Goal: Task Accomplishment & Management: Manage account settings

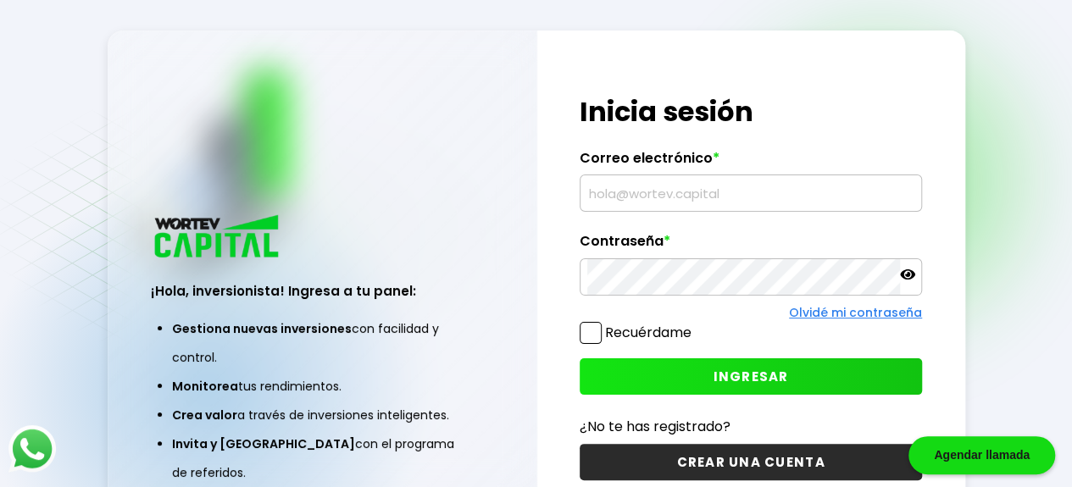
type input "[EMAIL_ADDRESS][DOMAIN_NAME]"
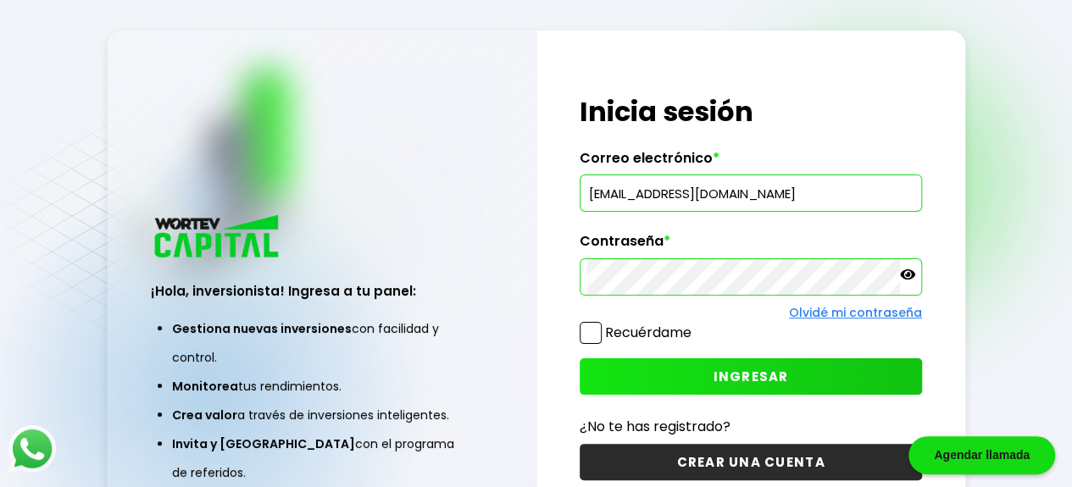
click at [860, 38] on div "¡Hola, inversionista! Ingresa tus credenciales para iniciar sesión Inicia sesió…" at bounding box center [751, 287] width 428 height 514
click at [857, 38] on div "¡Hola, inversionista! Ingresa tus credenciales para iniciar sesión Inicia sesió…" at bounding box center [751, 287] width 428 height 514
drag, startPoint x: 879, startPoint y: 39, endPoint x: 886, endPoint y: 119, distance: 80.8
click at [886, 119] on div "¡Hola, inversionista! Ingresa tus credenciales para iniciar sesión Inicia sesió…" at bounding box center [751, 287] width 428 height 514
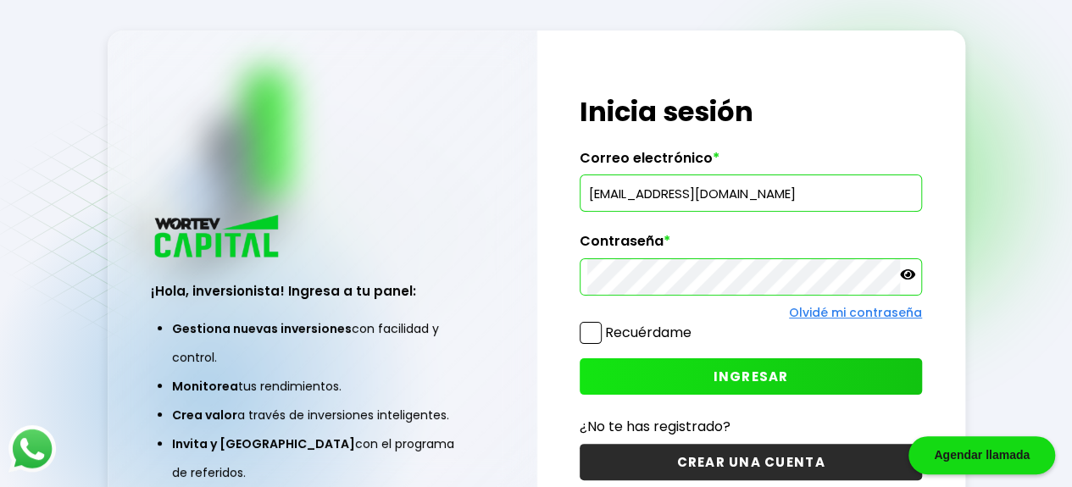
click at [881, 118] on h1 "Inicia sesión" at bounding box center [750, 111] width 342 height 41
click at [597, 324] on span at bounding box center [590, 333] width 22 height 22
click at [695, 324] on input "Recuérdame" at bounding box center [695, 324] width 0 height 0
click at [626, 375] on button "INGRESAR" at bounding box center [750, 376] width 342 height 36
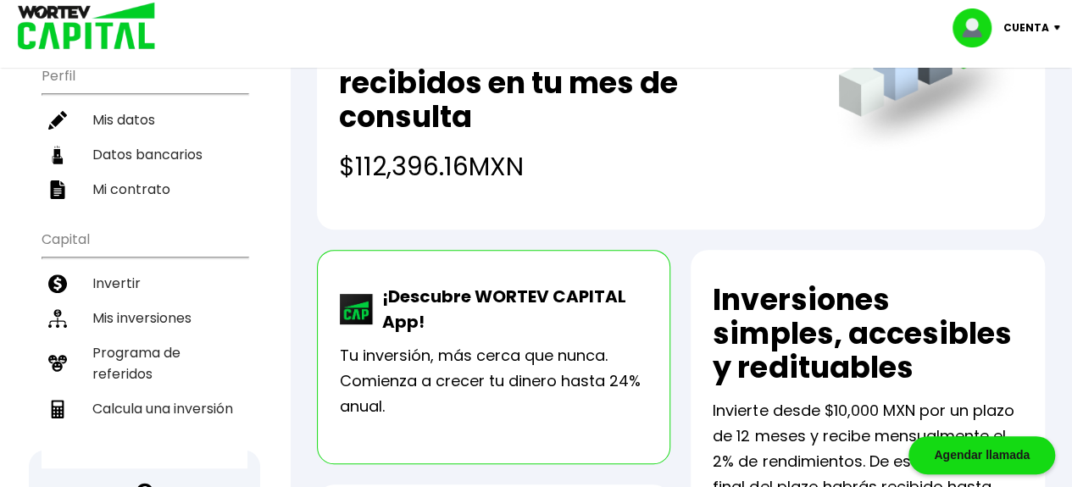
scroll to position [195, 0]
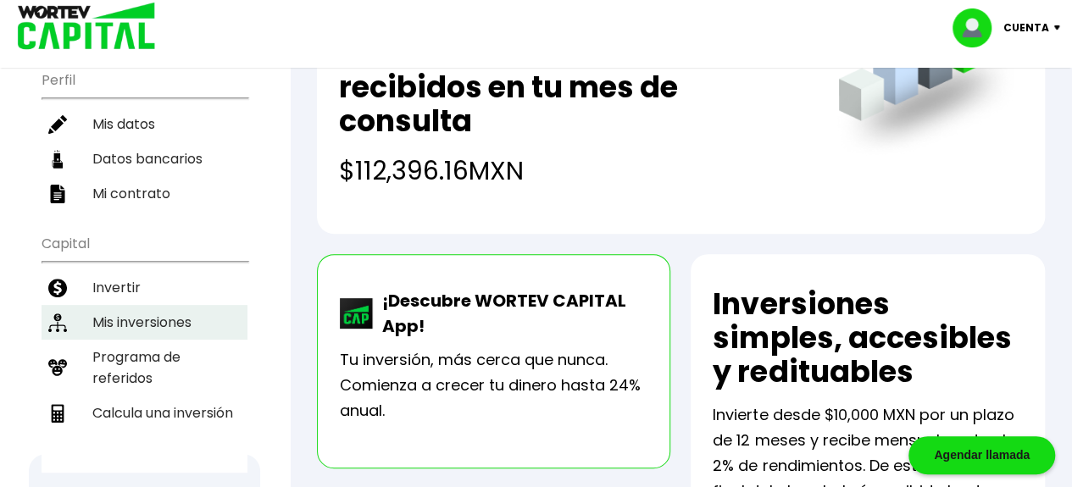
click at [110, 318] on li "Mis inversiones" at bounding box center [145, 322] width 206 height 35
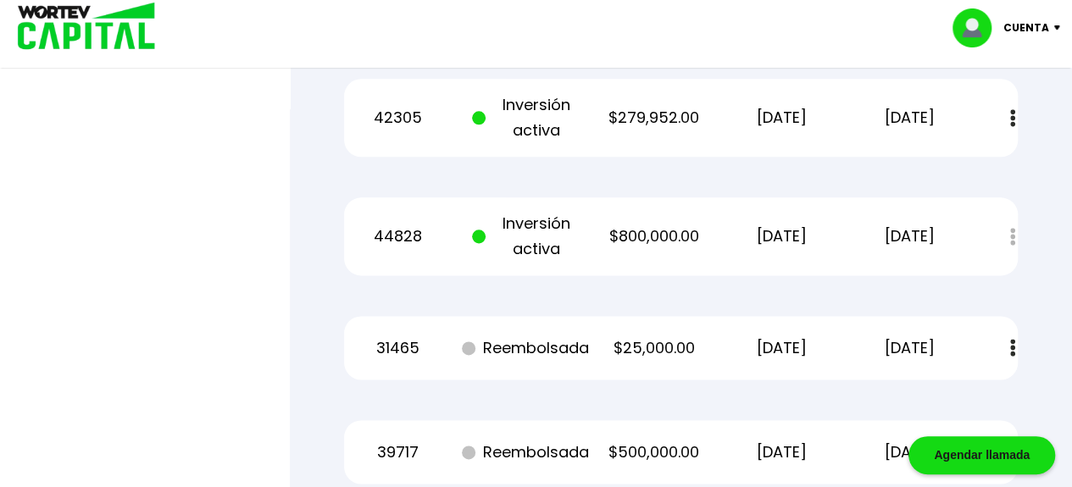
scroll to position [968, 0]
